Goal: Navigation & Orientation: Find specific page/section

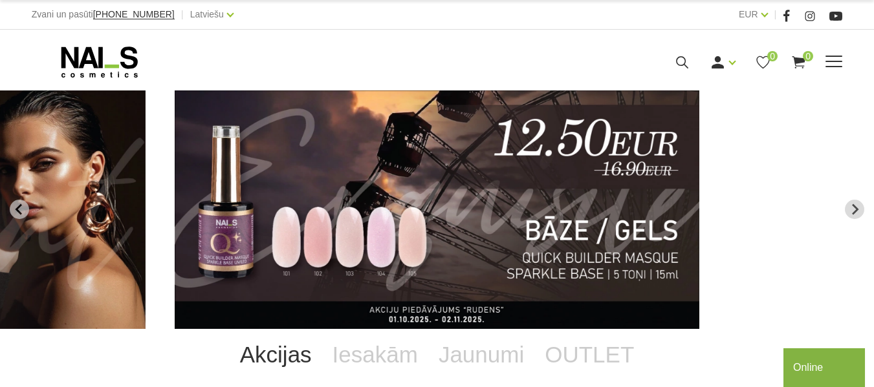
click at [0, 0] on link "Gēllakas" at bounding box center [0, 0] width 0 height 0
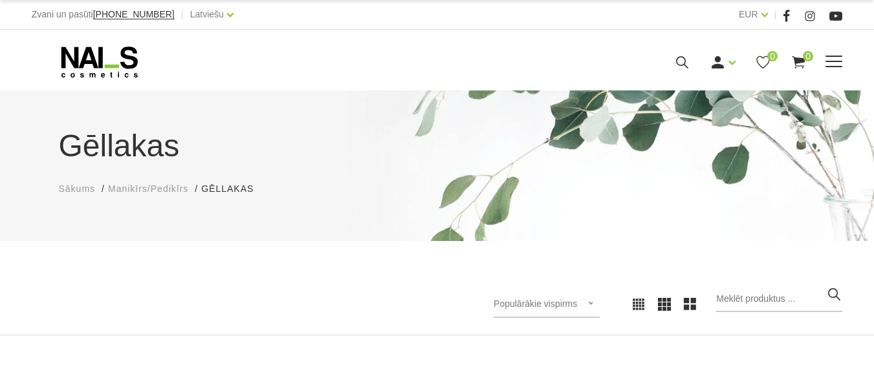
click at [0, 0] on link "Pedikīra piederumi" at bounding box center [0, 0] width 0 height 0
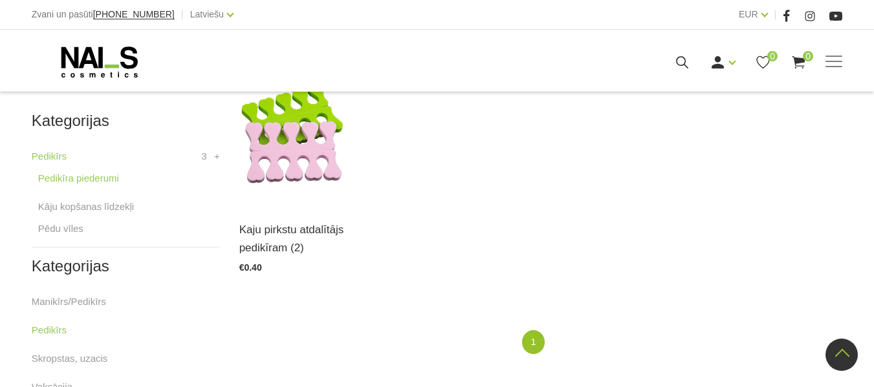
scroll to position [339, 0]
click at [307, 224] on link "Atvērt un izvēlēties" at bounding box center [287, 231] width 96 height 18
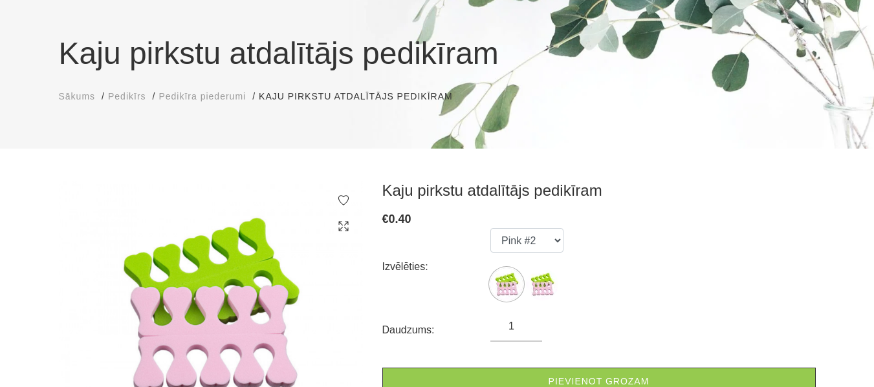
scroll to position [1, 0]
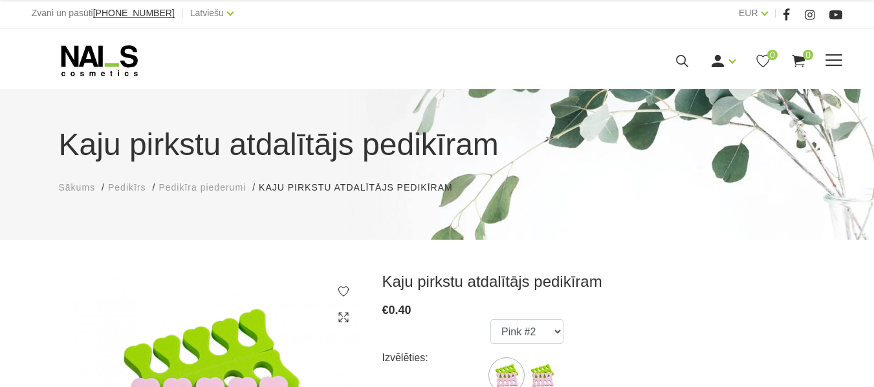
click at [0, 0] on link "Klasiskais manikīrs" at bounding box center [0, 0] width 0 height 0
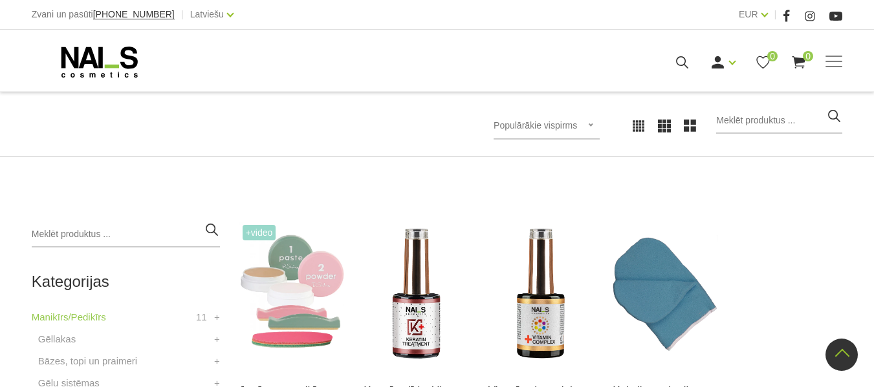
scroll to position [28, 0]
